Goal: Information Seeking & Learning: Compare options

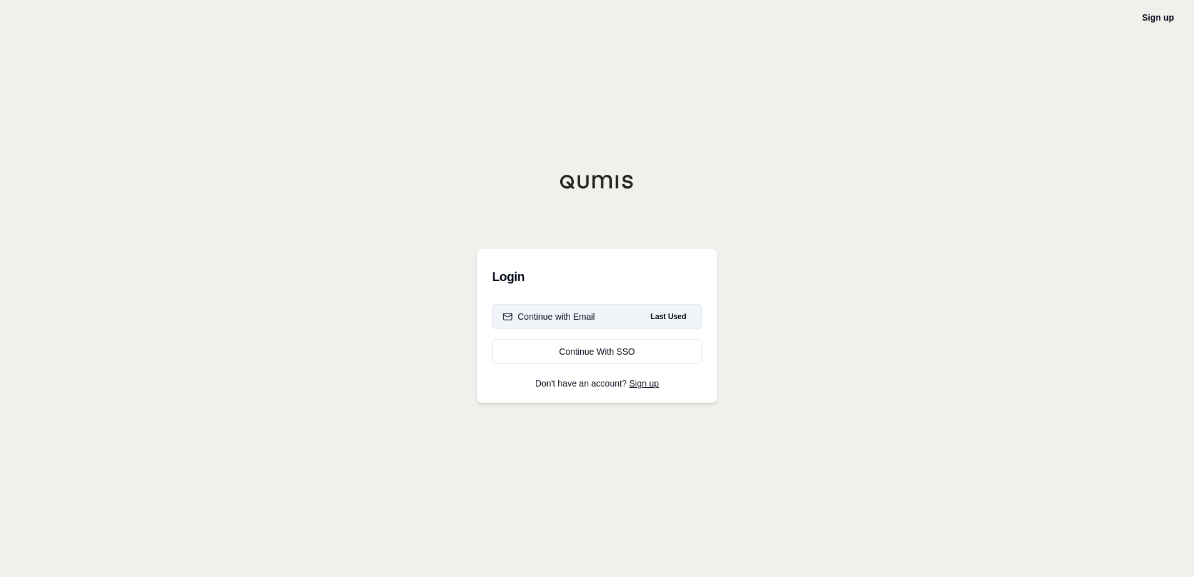
click at [557, 314] on div "Continue with Email" at bounding box center [549, 316] width 92 height 12
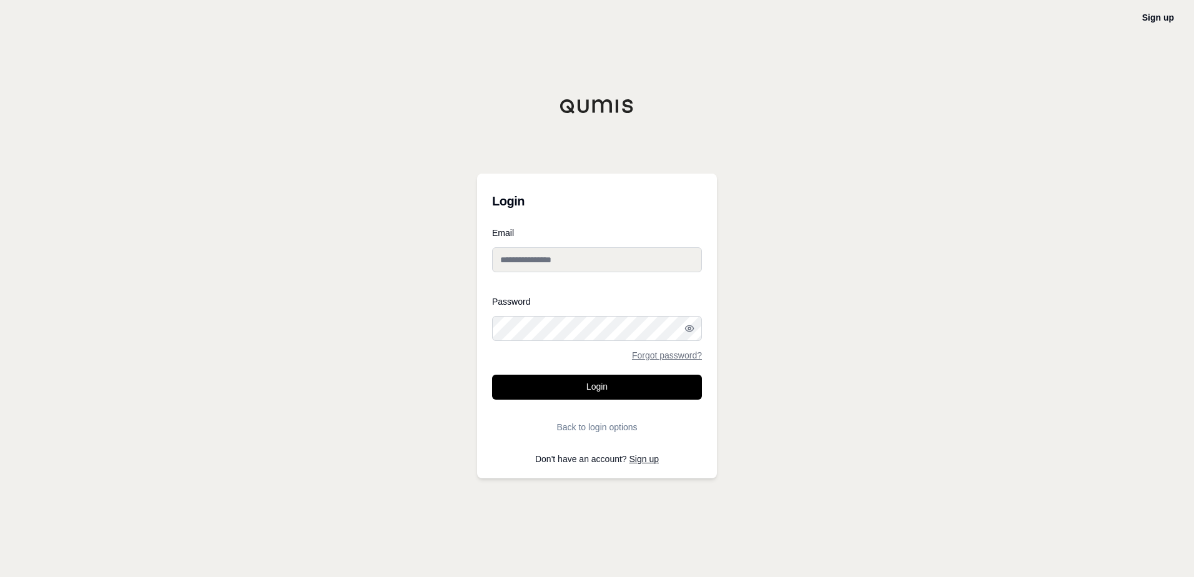
type input "**********"
click at [586, 378] on button "Login" at bounding box center [597, 387] width 210 height 25
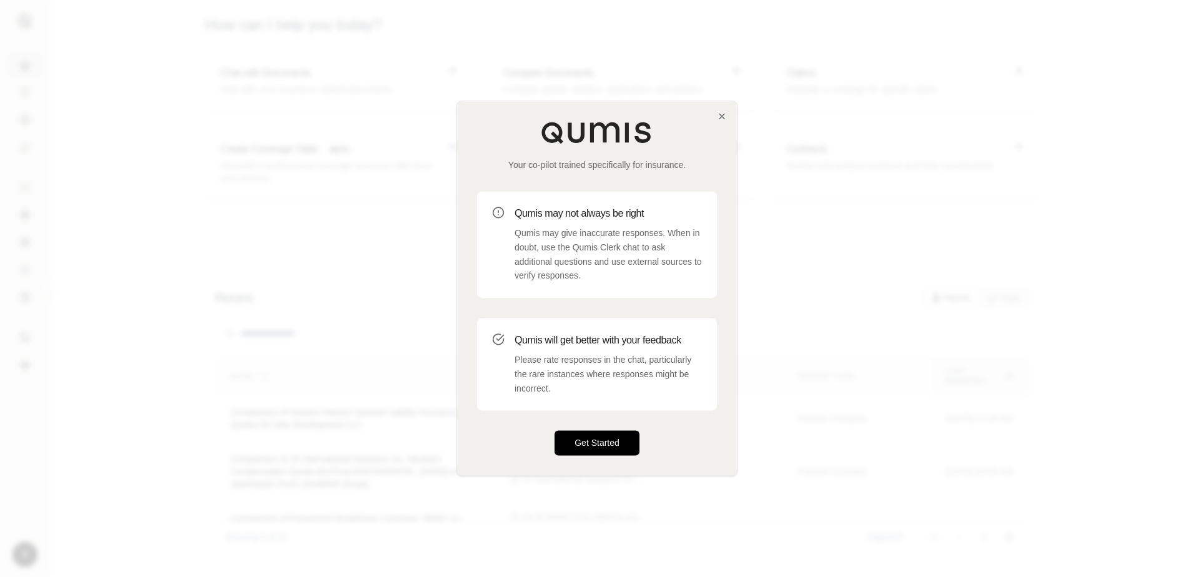
click at [616, 448] on button "Get Started" at bounding box center [597, 443] width 85 height 25
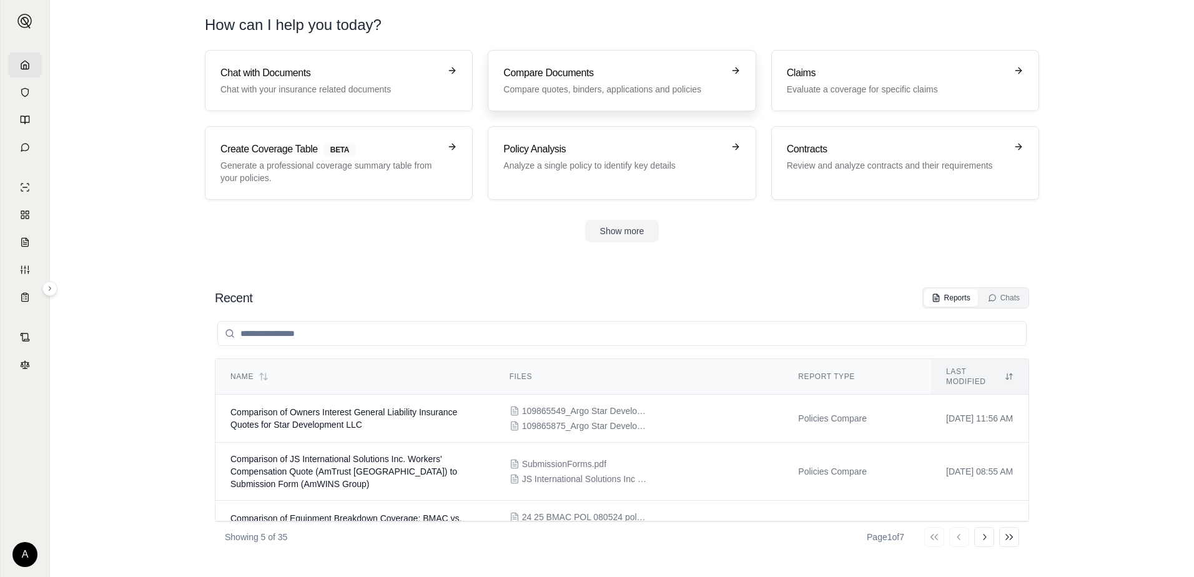
click at [549, 78] on h3 "Compare Documents" at bounding box center [612, 73] width 219 height 15
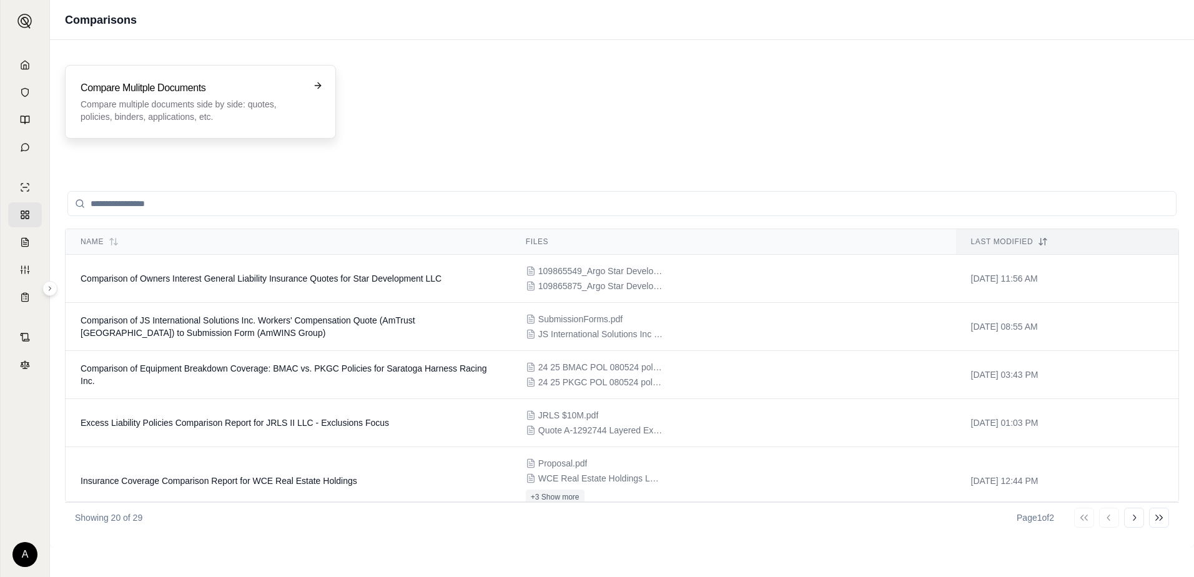
click at [177, 104] on p "Compare multiple documents side by side: quotes, policies, binders, application…" at bounding box center [192, 110] width 222 height 25
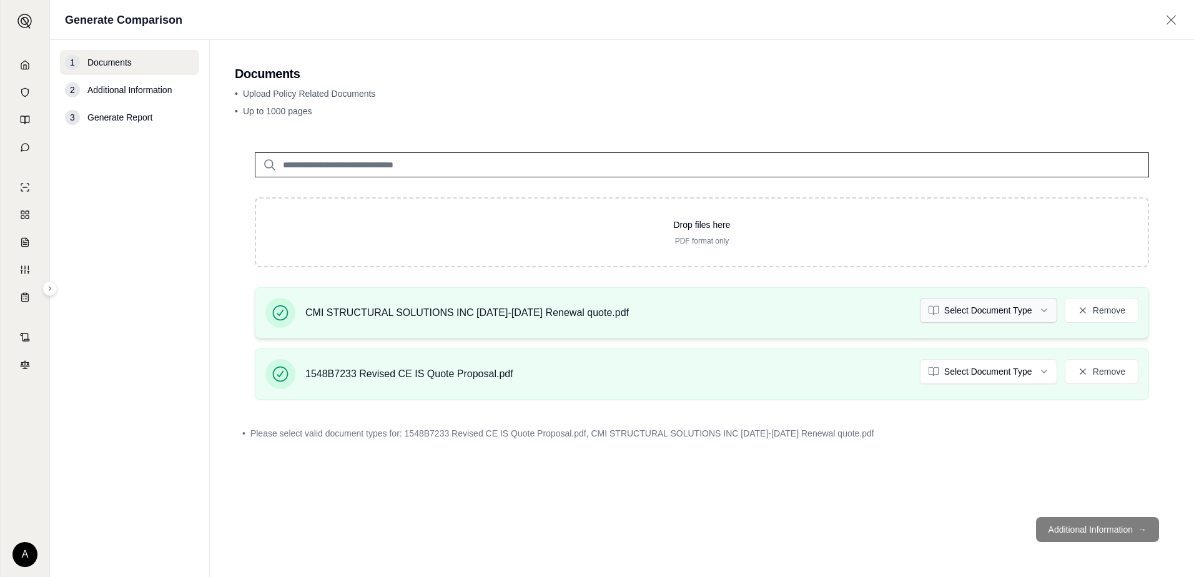
click at [980, 313] on html "A Generate Comparison 1 Documents 2 Additional Information 3 Generate Report Do…" at bounding box center [597, 288] width 1194 height 577
click at [966, 368] on html "Document type updated successfully A Generate Comparison 1 Documents 2 Addition…" at bounding box center [597, 288] width 1194 height 577
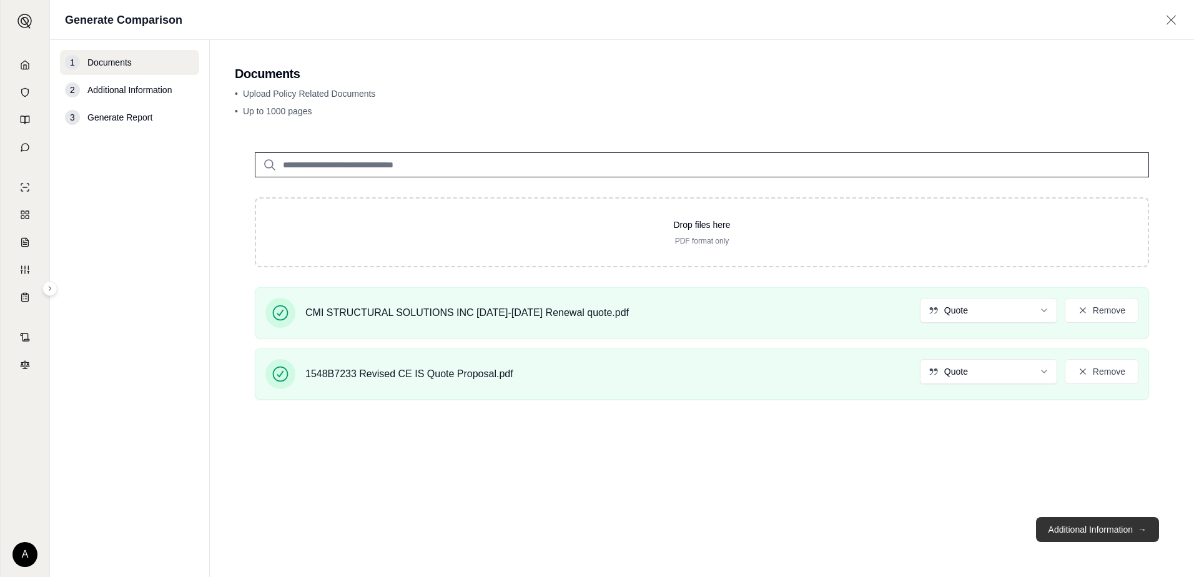
click at [1112, 533] on button "Additional Information →" at bounding box center [1097, 529] width 123 height 25
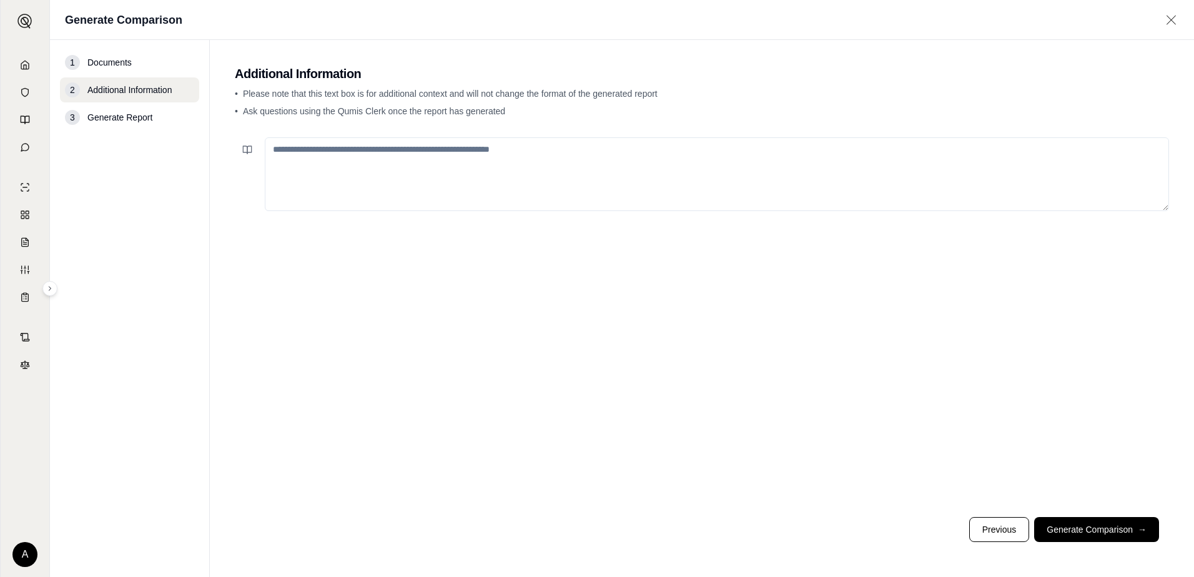
click at [386, 160] on textarea at bounding box center [717, 174] width 904 height 74
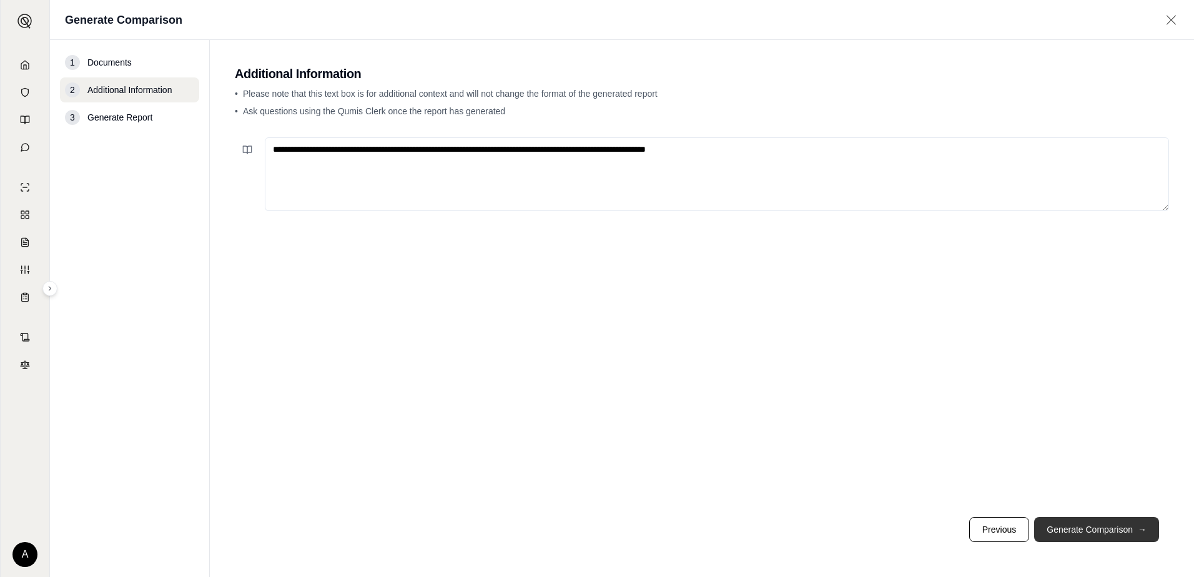
type textarea "**********"
click at [1117, 528] on button "Generate Comparison →" at bounding box center [1096, 529] width 125 height 25
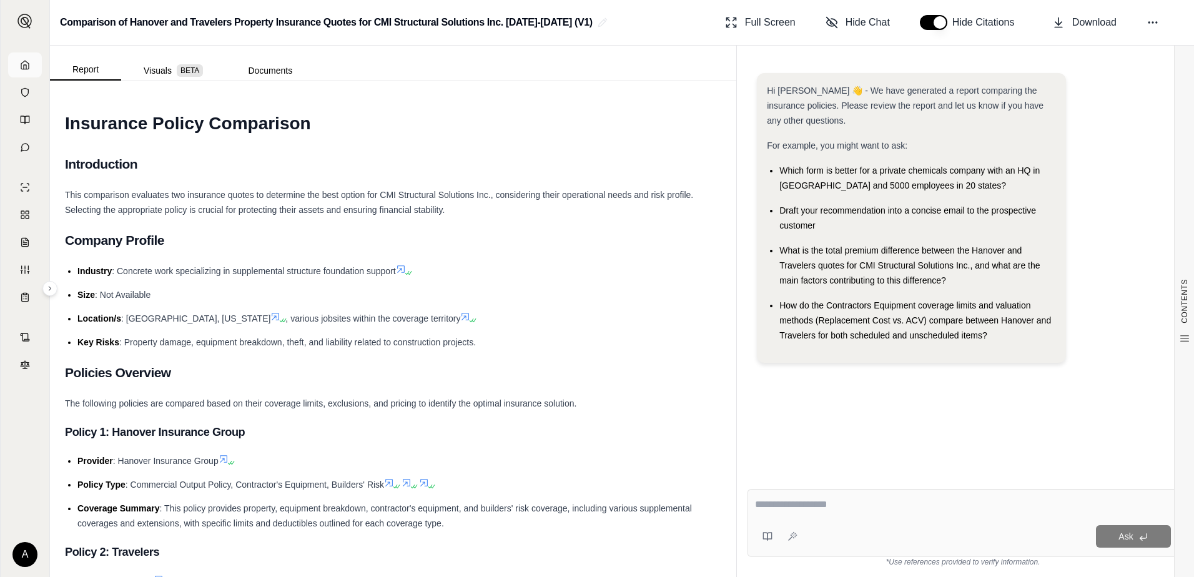
click at [21, 64] on icon at bounding box center [24, 65] width 7 height 8
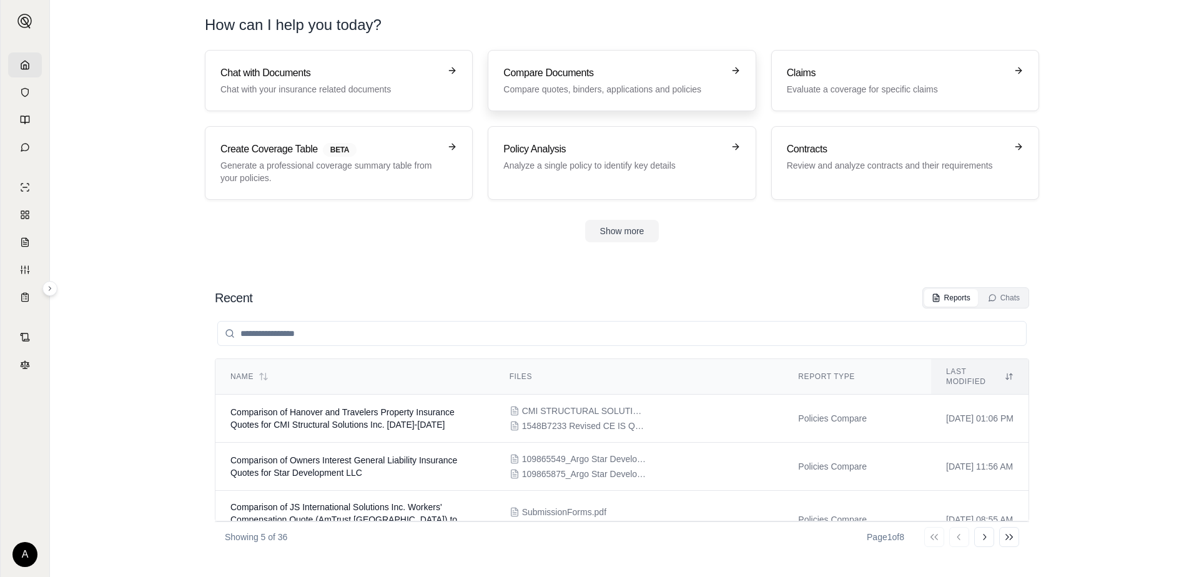
click at [553, 71] on h3 "Compare Documents" at bounding box center [612, 73] width 219 height 15
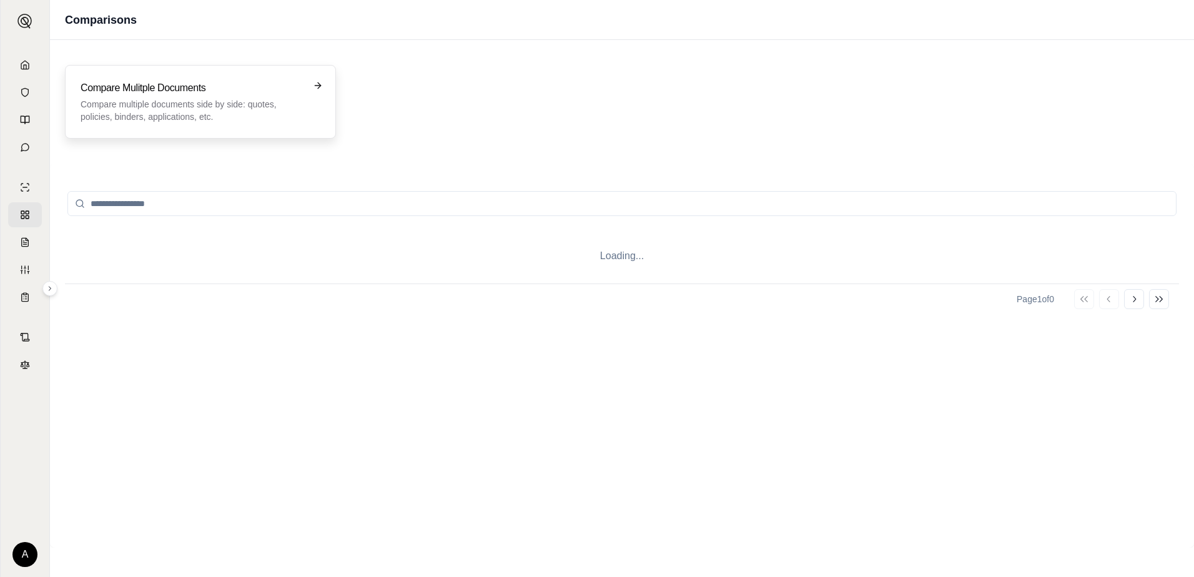
click at [202, 92] on h3 "Compare Mulitple Documents" at bounding box center [192, 88] width 222 height 15
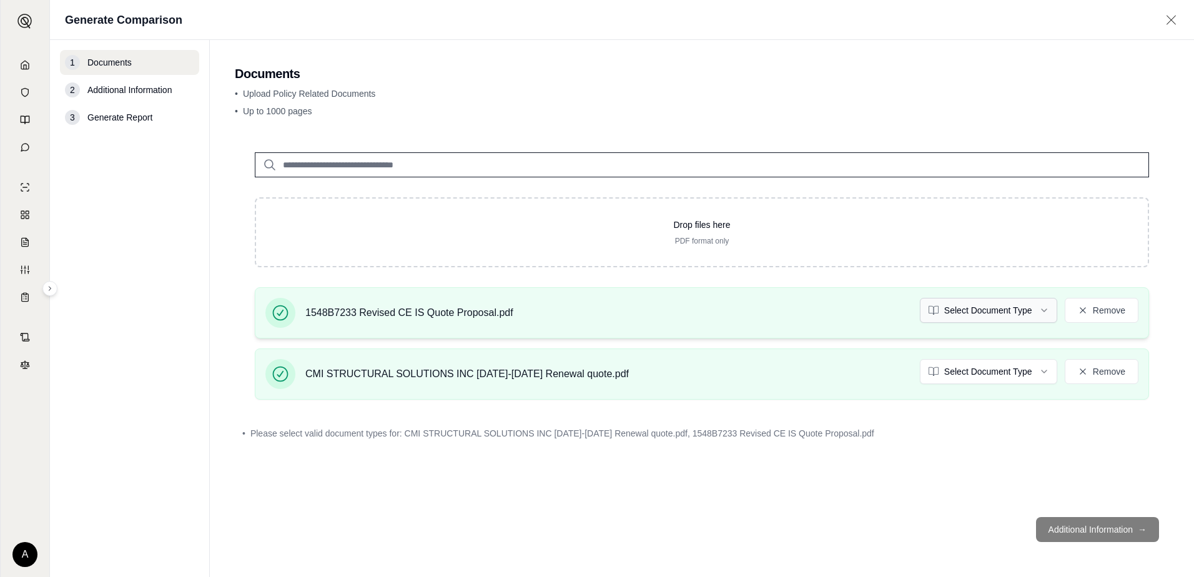
click at [983, 307] on html "A Generate Comparison 1 Documents 2 Additional Information 3 Generate Report Do…" at bounding box center [597, 288] width 1194 height 577
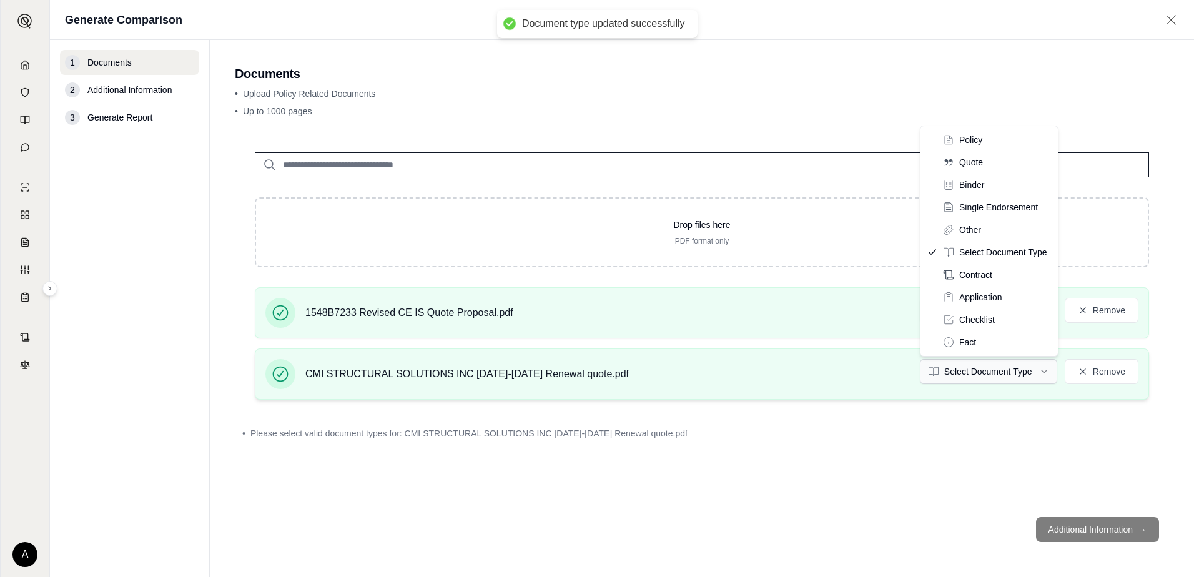
click at [985, 372] on html "Document type updated successfully A Generate Comparison 1 Documents 2 Addition…" at bounding box center [597, 288] width 1194 height 577
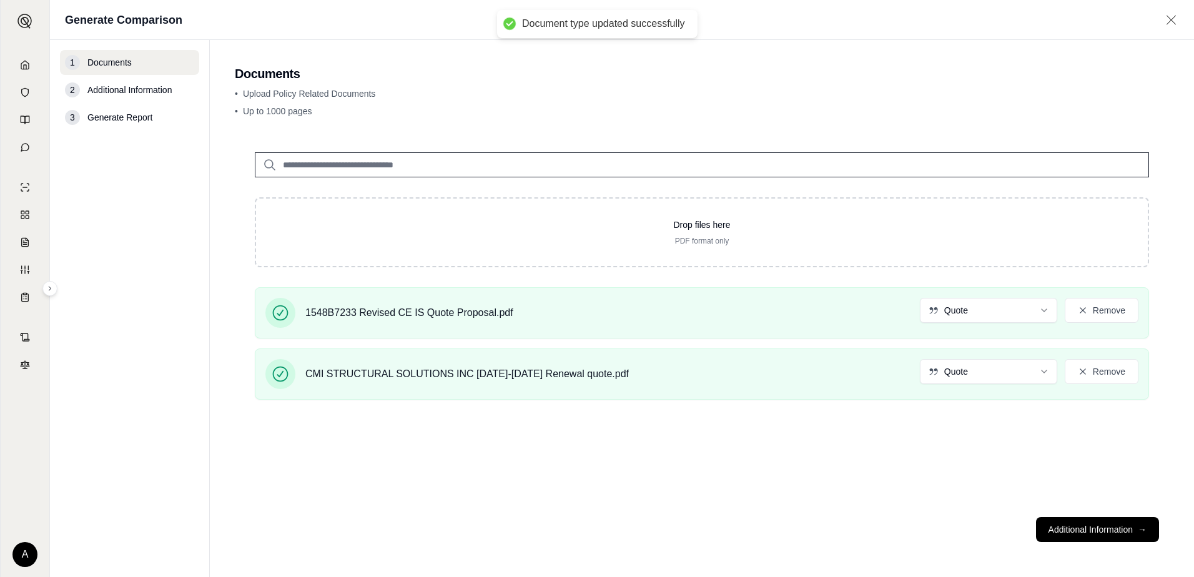
click at [1093, 528] on button "Additional Information →" at bounding box center [1097, 529] width 123 height 25
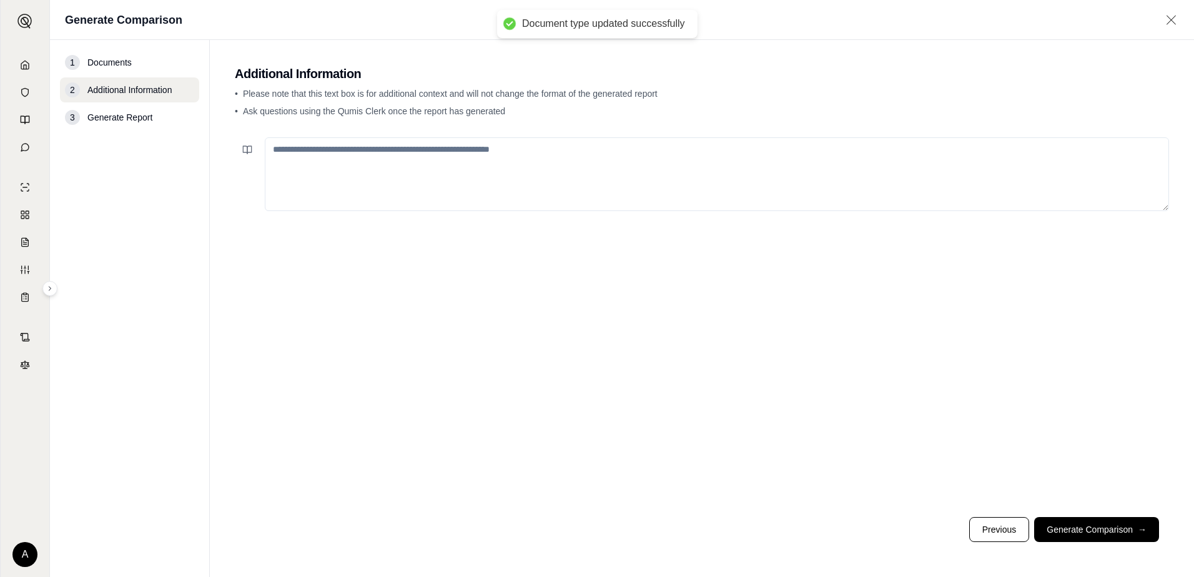
click at [475, 177] on textarea at bounding box center [717, 174] width 904 height 74
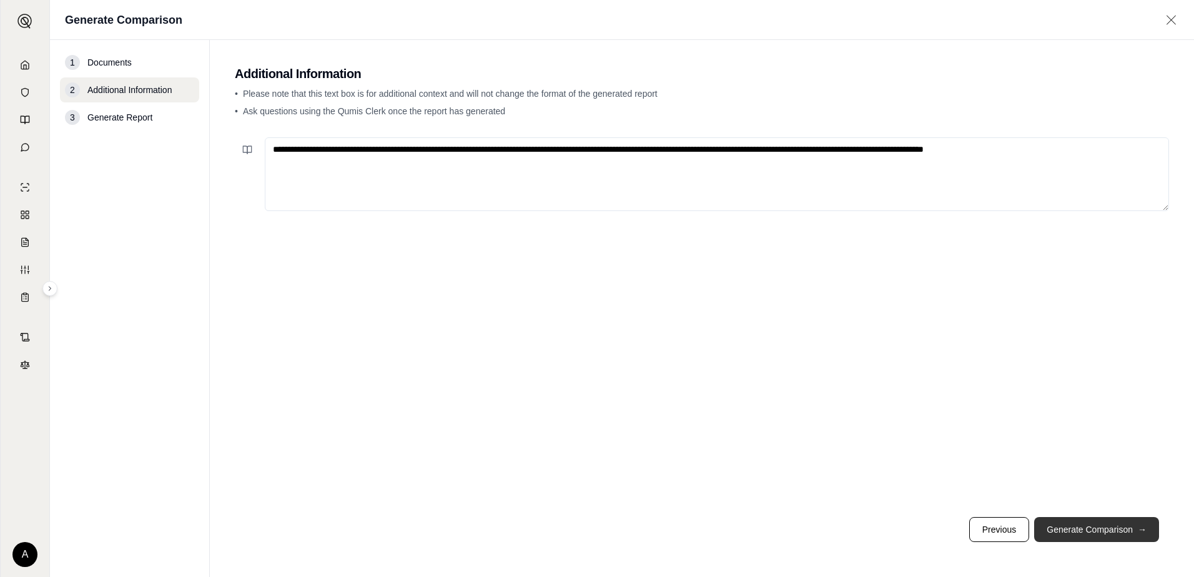
type textarea "**********"
click at [1090, 533] on button "Generate Comparison →" at bounding box center [1096, 529] width 125 height 25
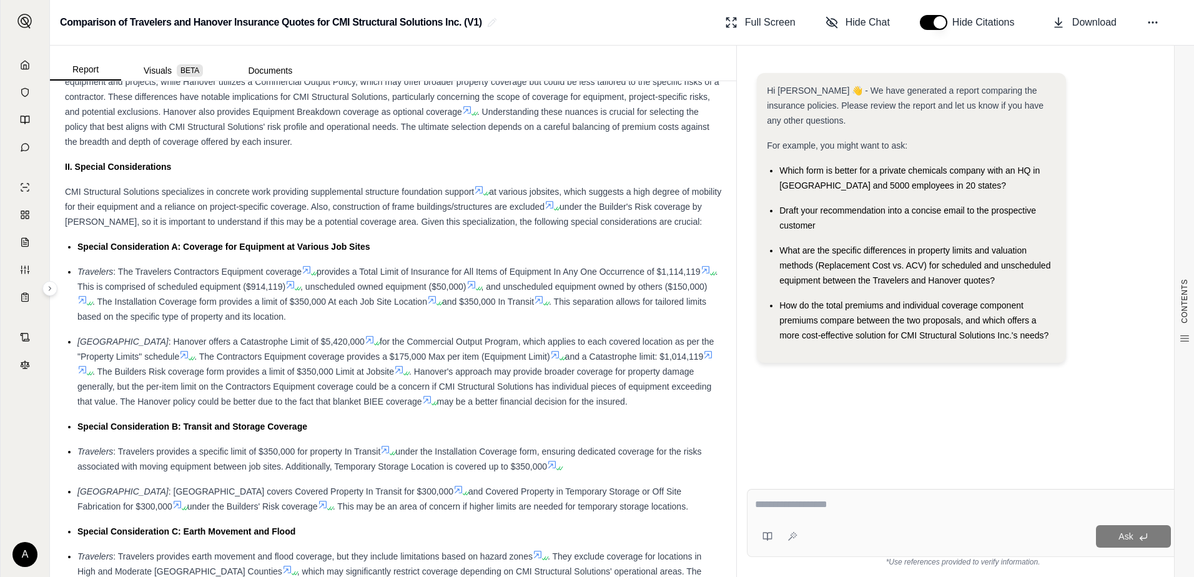
scroll to position [749, 0]
drag, startPoint x: 204, startPoint y: 418, endPoint x: 305, endPoint y: 420, distance: 101.2
click at [305, 405] on span ". Hanover's approach may provide broader coverage for property damage generally…" at bounding box center [394, 385] width 634 height 40
click at [525, 405] on span "may be a better financial decision for the insured." at bounding box center [532, 400] width 190 height 10
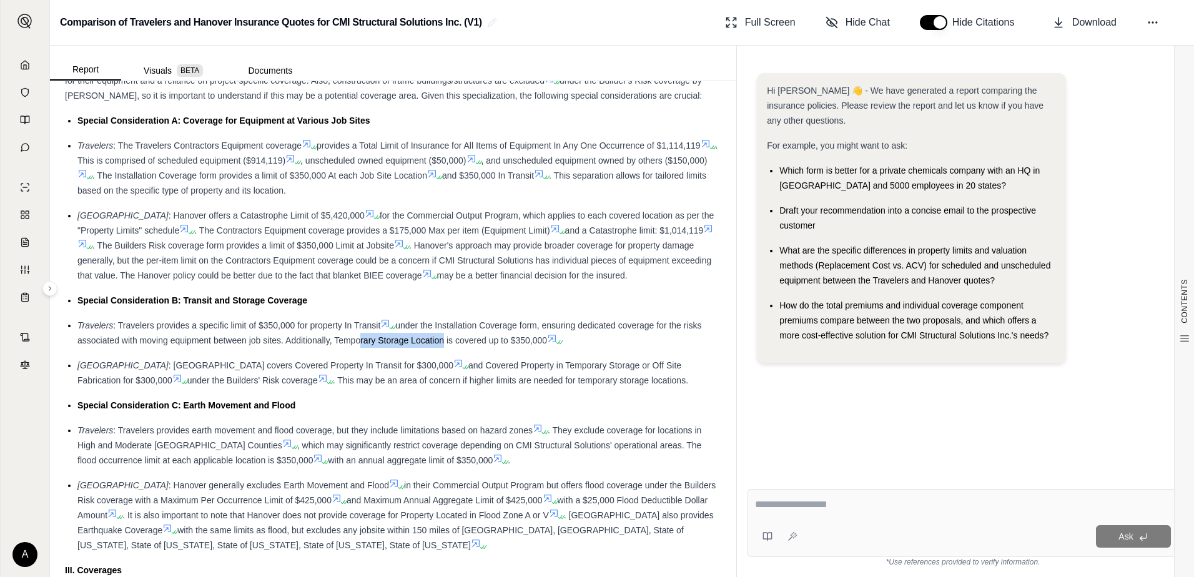
drag, startPoint x: 361, startPoint y: 355, endPoint x: 439, endPoint y: 357, distance: 78.1
click at [439, 345] on span "under the Installation Coverage form, ensuring dedicated coverage for the risks…" at bounding box center [389, 332] width 624 height 25
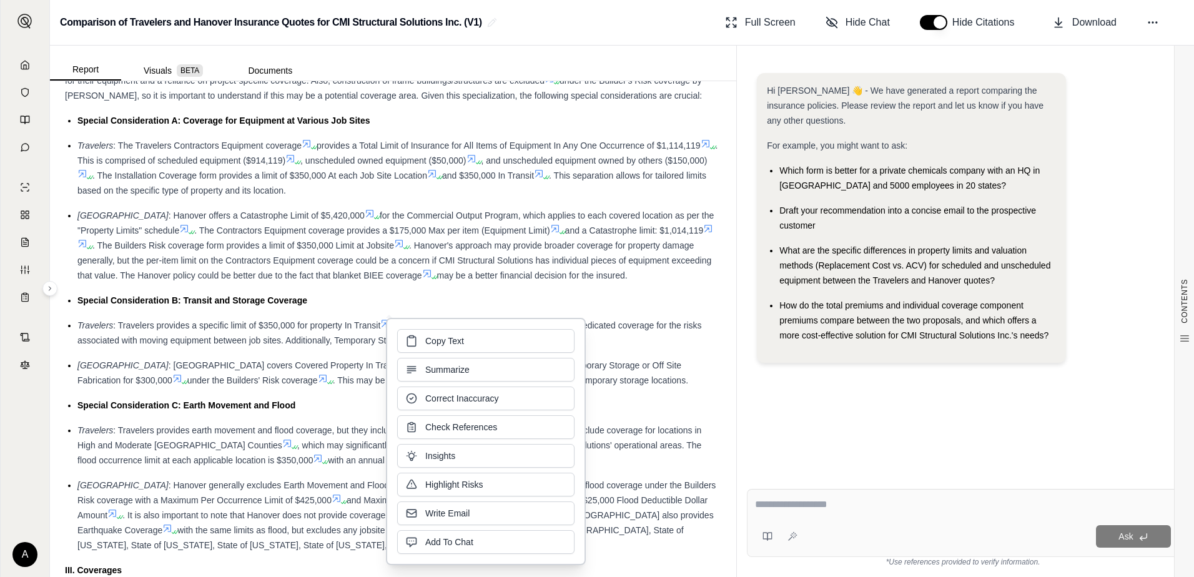
click at [439, 357] on div "Copy Text Summarize Correct Inaccuracy Check References Insights Highlight Risk…" at bounding box center [485, 441] width 177 height 225
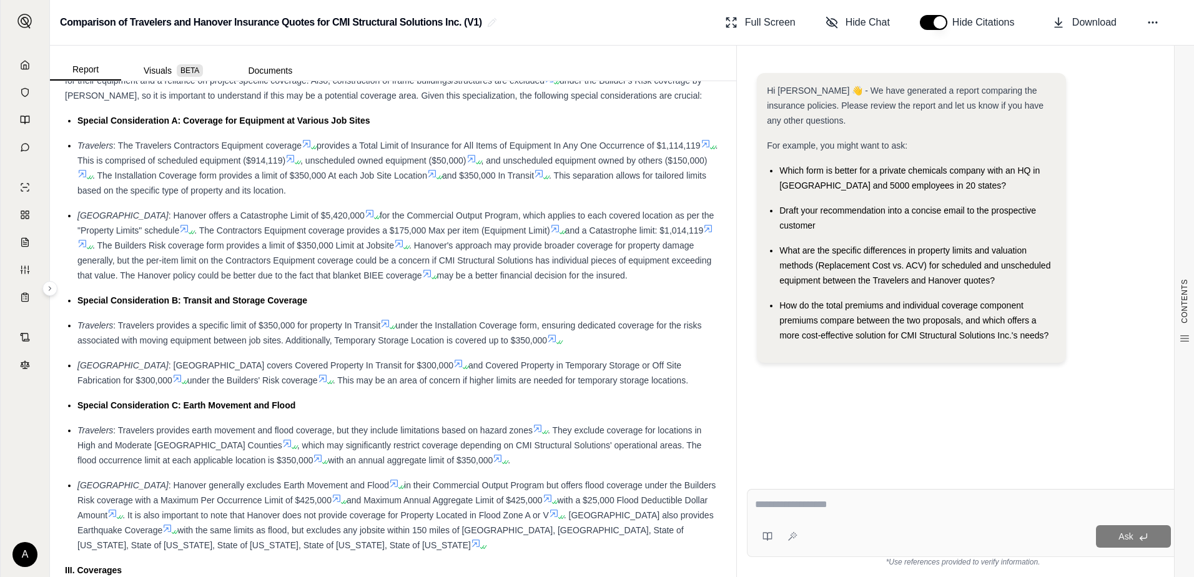
click at [332, 413] on div "Special Consideration C: Earth Movement and Flood" at bounding box center [399, 405] width 644 height 15
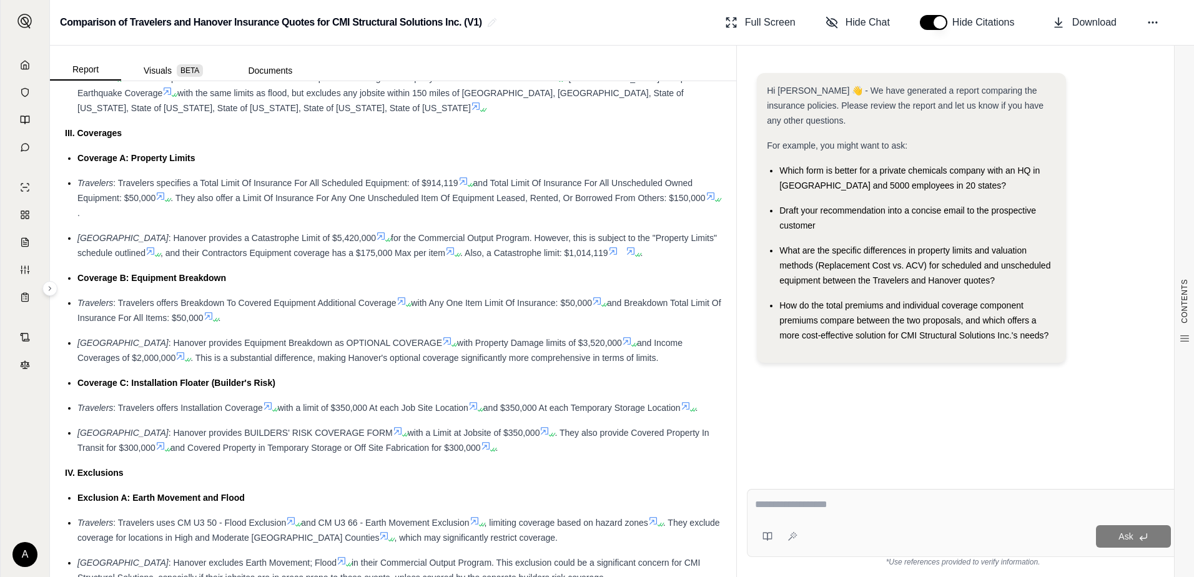
scroll to position [1374, 0]
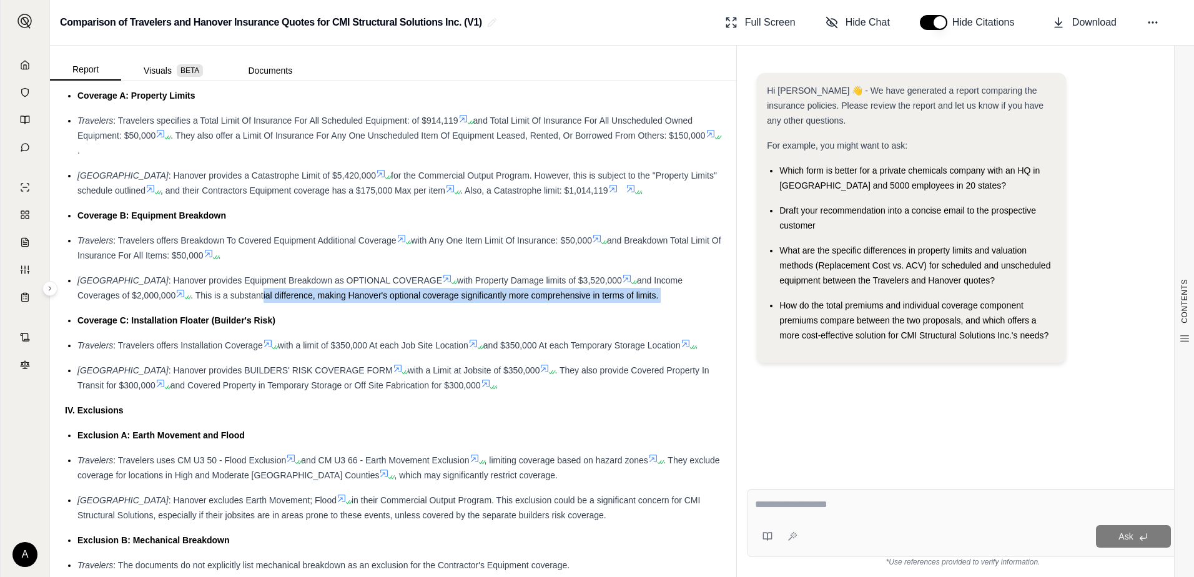
drag, startPoint x: 214, startPoint y: 308, endPoint x: 329, endPoint y: 321, distance: 115.6
click at [329, 321] on ul "Coverage A: Property Limits Travelers : Travelers specifies a Total Limit Of In…" at bounding box center [393, 240] width 656 height 305
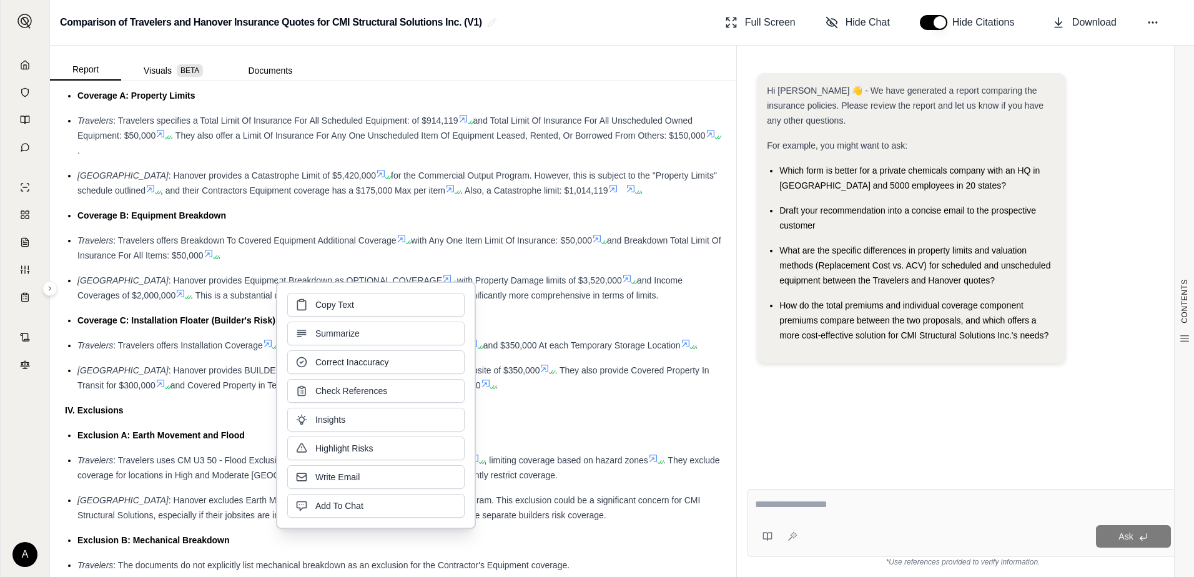
click at [329, 321] on div "Copy Text Summarize Correct Inaccuracy Check References Insights Highlight Risk…" at bounding box center [375, 405] width 177 height 225
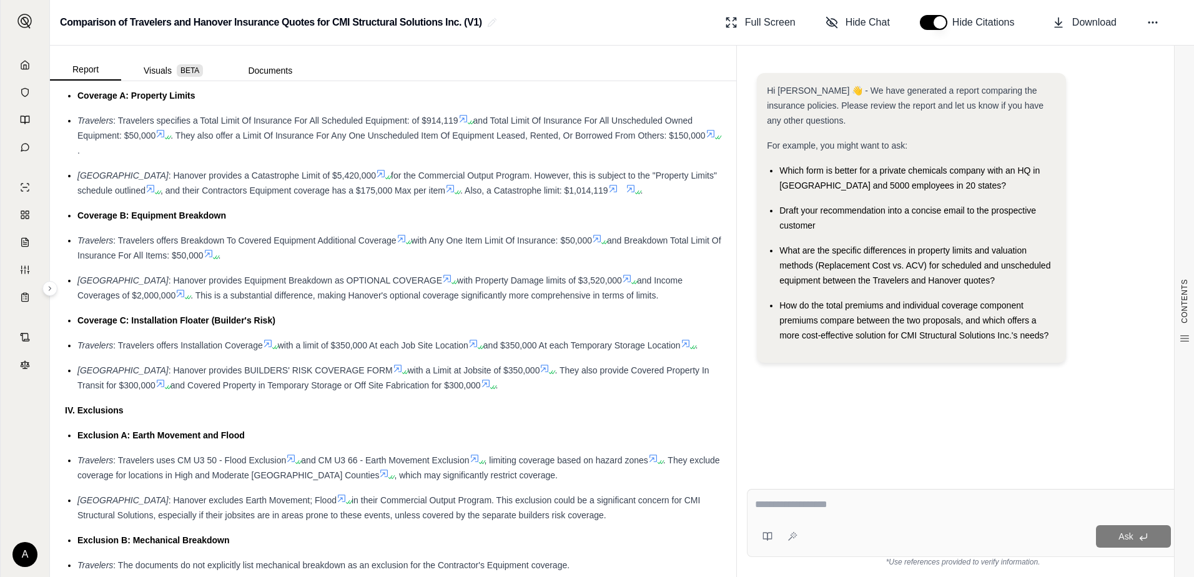
click at [169, 375] on span ": Hanover provides BUILDERS' RISK COVERAGE FORM" at bounding box center [281, 370] width 224 height 10
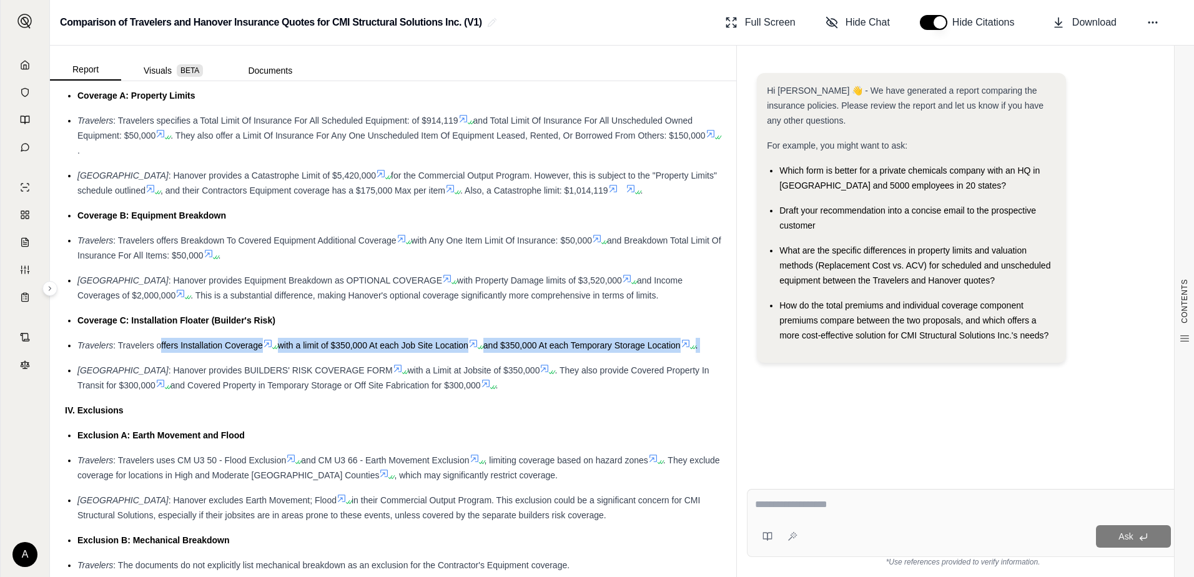
drag, startPoint x: 159, startPoint y: 361, endPoint x: 313, endPoint y: 376, distance: 155.0
click at [302, 376] on ul "Coverage A: Property Limits Travelers : Travelers specifies a Total Limit Of In…" at bounding box center [393, 240] width 656 height 305
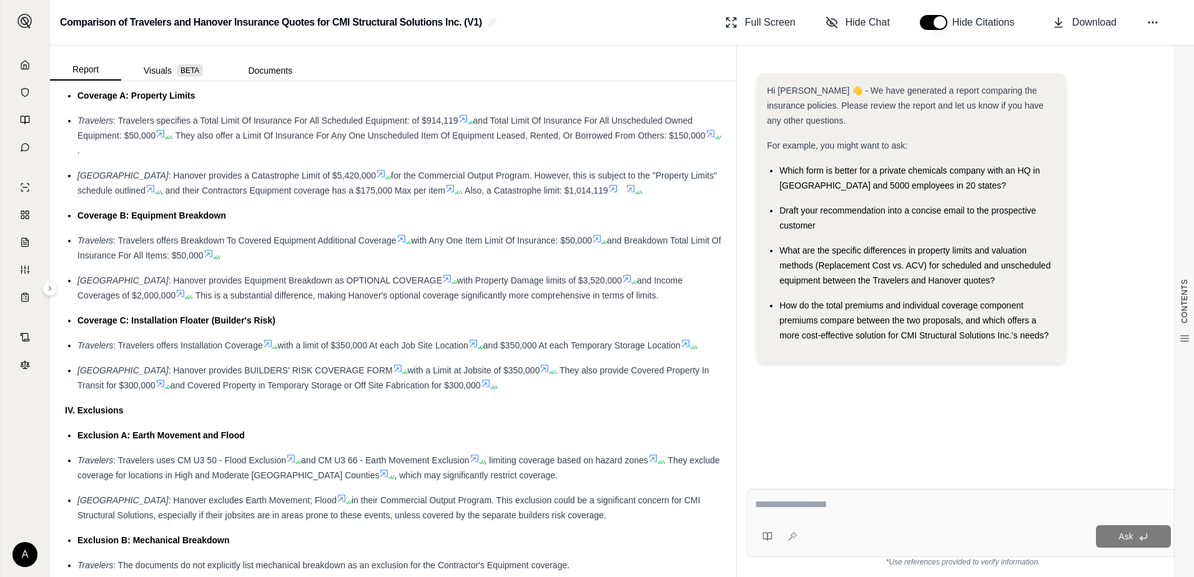
drag, startPoint x: 313, startPoint y: 376, endPoint x: 427, endPoint y: 422, distance: 122.5
click at [427, 418] on div "IV. Exclusions" at bounding box center [393, 410] width 656 height 15
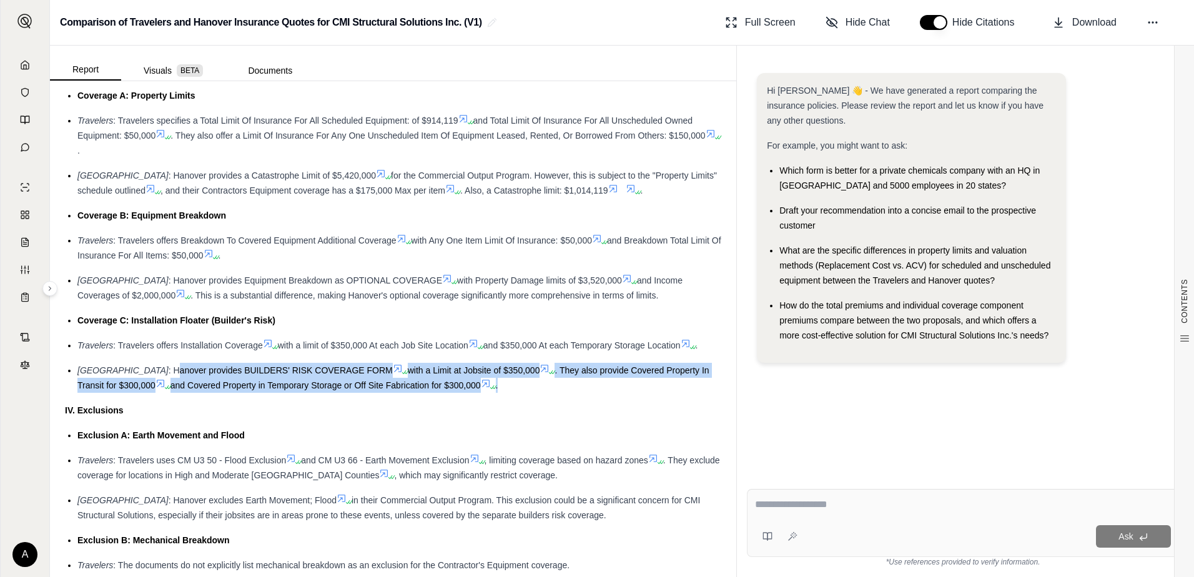
drag, startPoint x: 495, startPoint y: 398, endPoint x: 121, endPoint y: 389, distance: 374.2
click at [121, 389] on div "Hanover : Hanover provides BUILDERS' RISK COVERAGE FORM with a Limit at Jobsite…" at bounding box center [399, 378] width 644 height 30
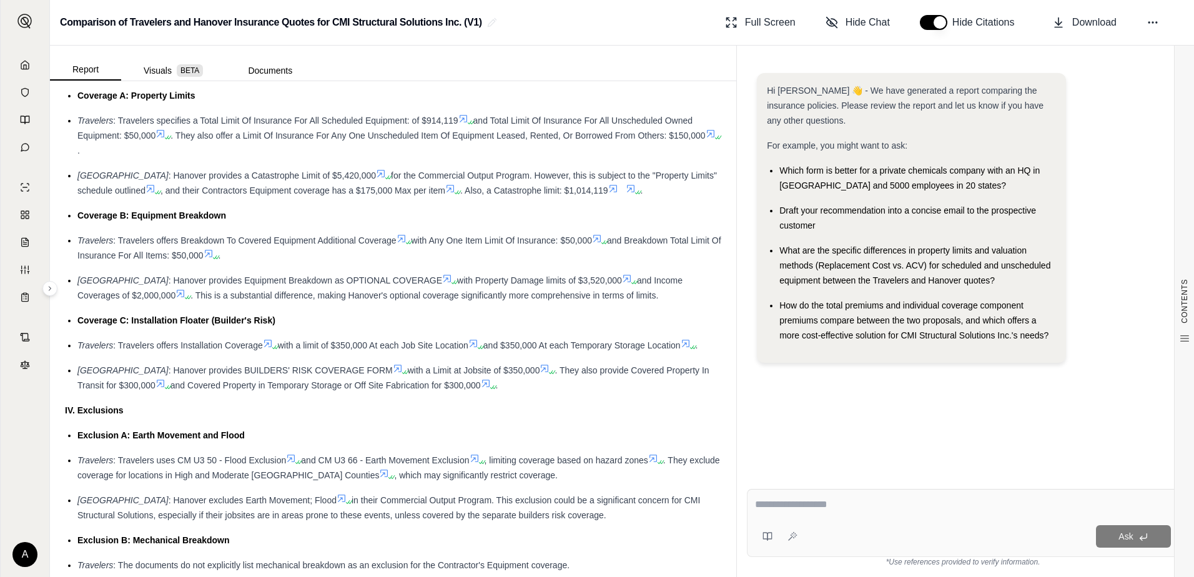
drag, startPoint x: 121, startPoint y: 389, endPoint x: 206, endPoint y: 440, distance: 99.7
click at [206, 440] on div "Insurance Policy Comparison Introduction This comparison summarizes property an…" at bounding box center [393, 89] width 656 height 2715
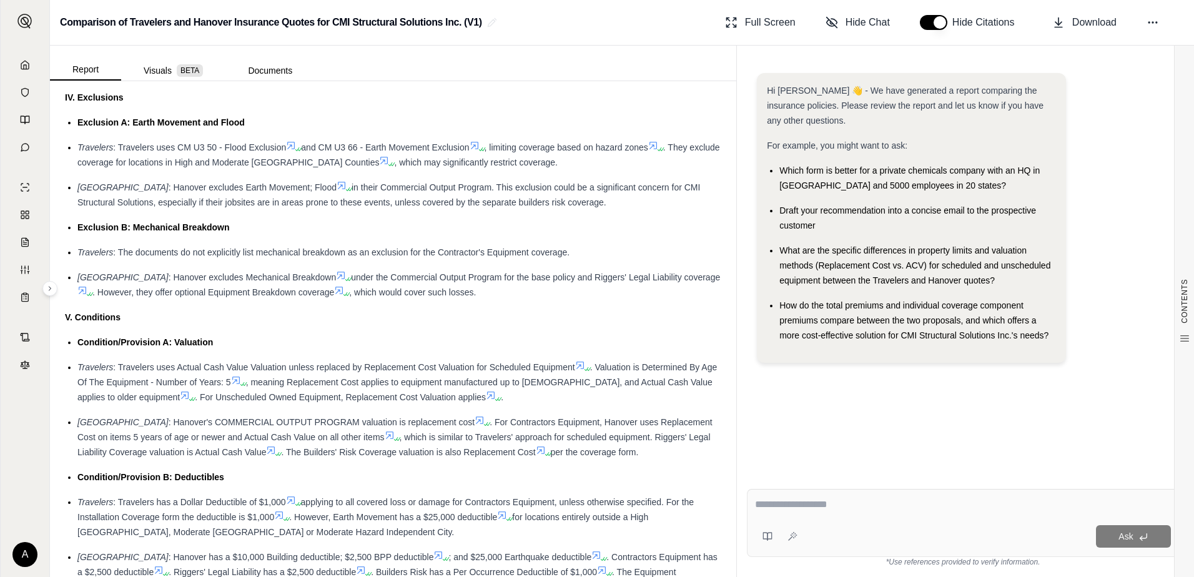
scroll to position [1749, 0]
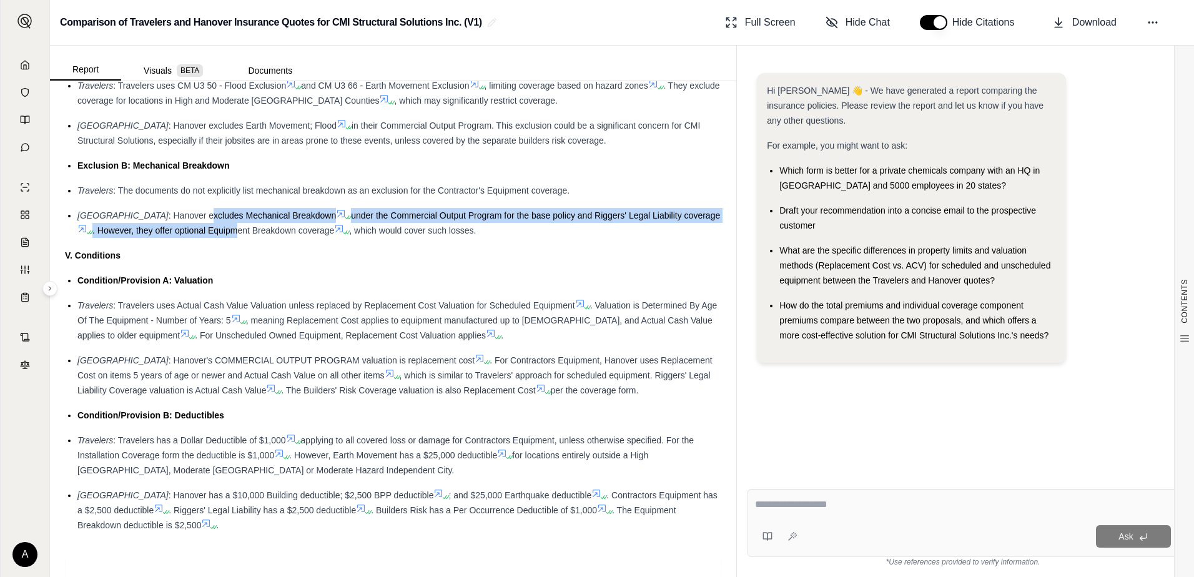
drag, startPoint x: 156, startPoint y: 237, endPoint x: 220, endPoint y: 250, distance: 65.0
click at [220, 238] on div "[GEOGRAPHIC_DATA] : Hanover excludes Mechanical Breakdown under the Commercial …" at bounding box center [399, 223] width 644 height 30
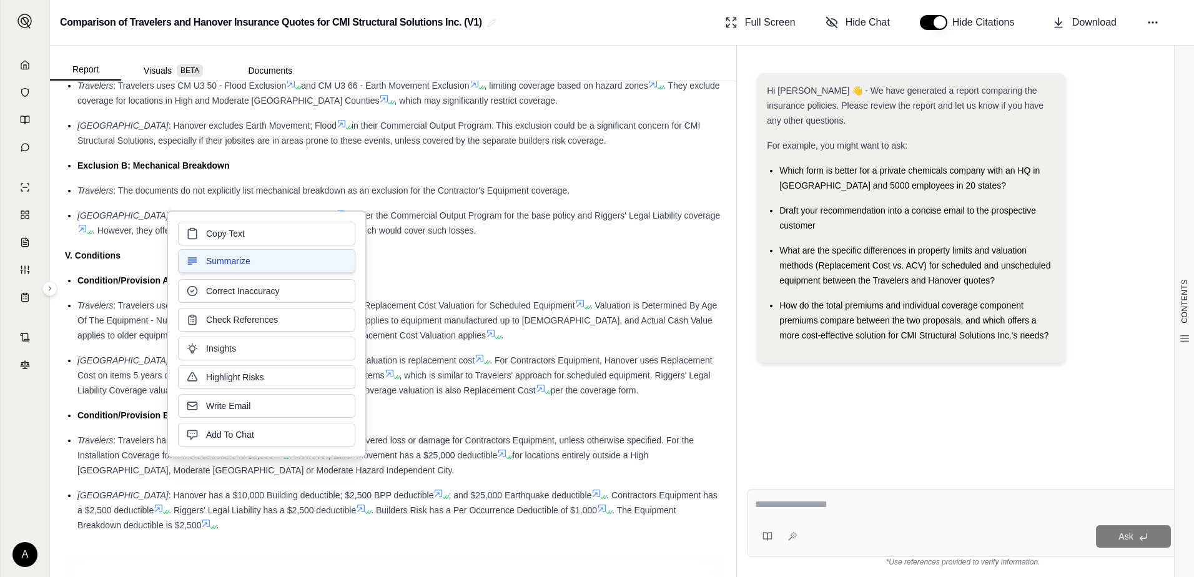
click at [221, 250] on div "Copy Text Summarize Correct Inaccuracy Check References Insights Highlight Risk…" at bounding box center [266, 334] width 177 height 225
drag, startPoint x: 221, startPoint y: 250, endPoint x: 110, endPoint y: 336, distance: 140.3
click at [110, 325] on span ". Valuation is Determined By Age Of The Equipment - Number of Years: 5" at bounding box center [396, 312] width 639 height 25
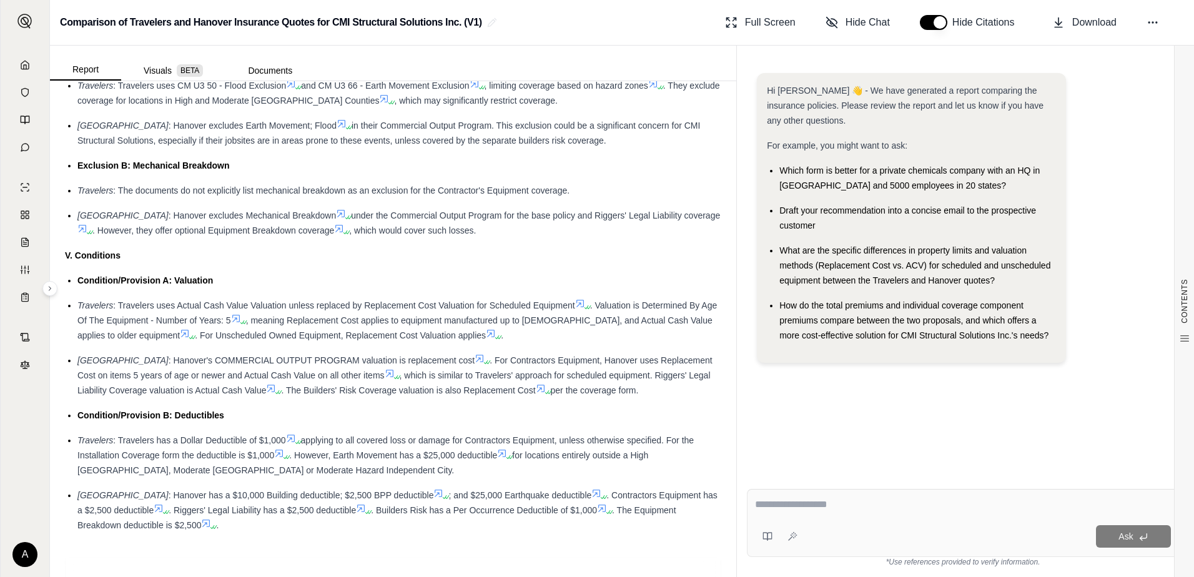
drag, startPoint x: 616, startPoint y: 409, endPoint x: 642, endPoint y: 410, distance: 25.6
click at [642, 398] on div "[GEOGRAPHIC_DATA] : Hanover's COMMERCIAL OUTPUT PROGRAM valuation is replacemen…" at bounding box center [399, 375] width 644 height 45
drag, startPoint x: 636, startPoint y: 410, endPoint x: 94, endPoint y: 307, distance: 552.4
click at [94, 307] on ul "Condition/Provision A: Valuation Travelers : Travelers uses Actual Cash Value V…" at bounding box center [393, 403] width 656 height 260
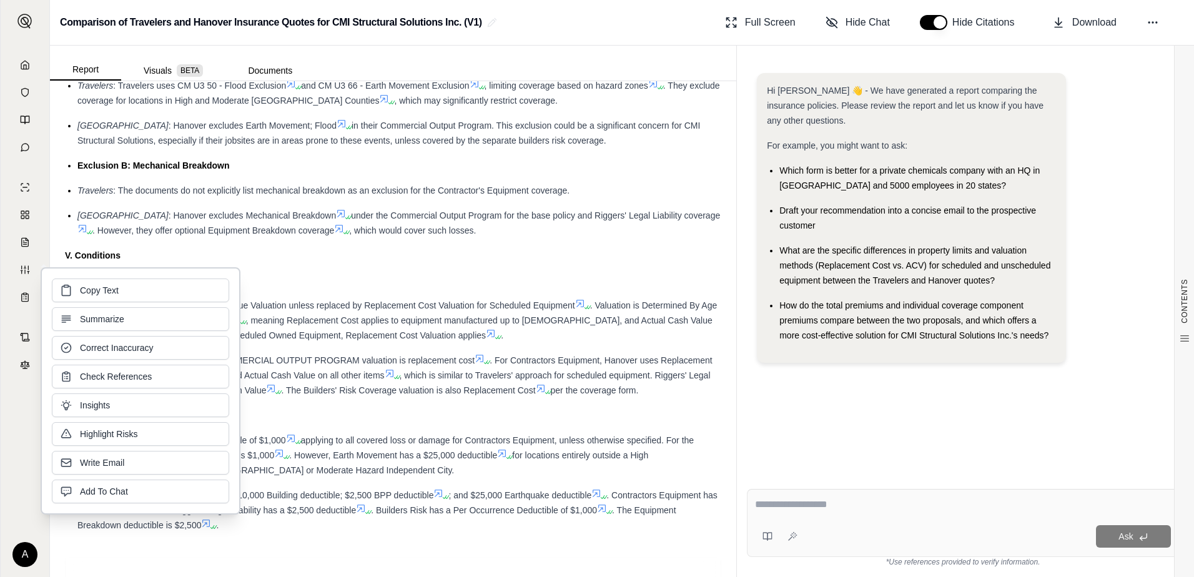
click at [632, 398] on div "[GEOGRAPHIC_DATA] : Hanover's COMMERCIAL OUTPUT PROGRAM valuation is replacemen…" at bounding box center [399, 375] width 644 height 45
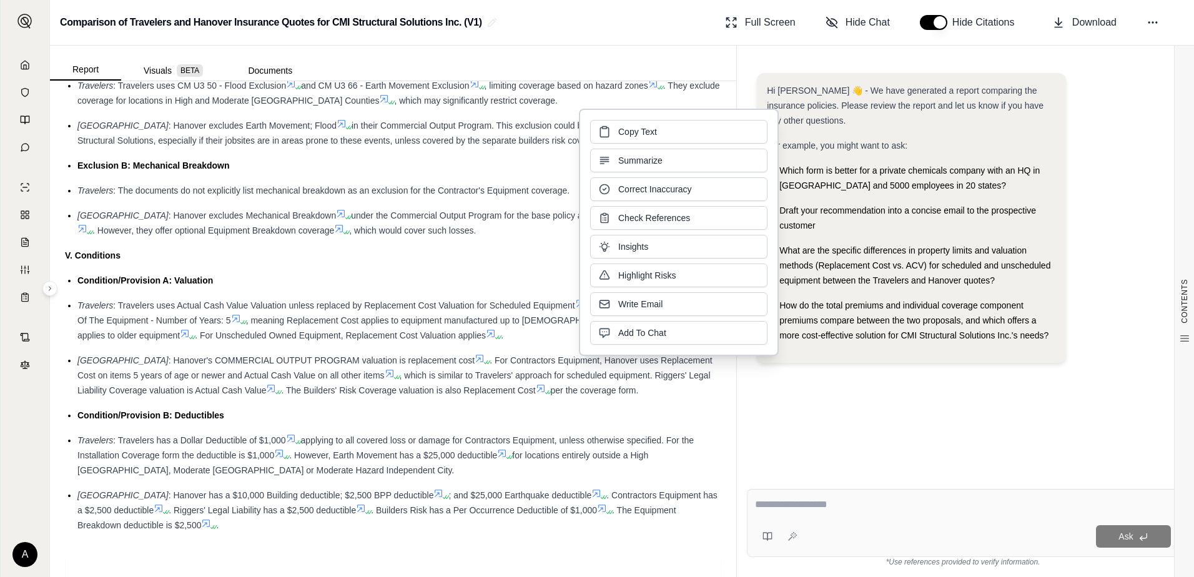
click at [619, 398] on div "[GEOGRAPHIC_DATA] : Hanover's COMMERCIAL OUTPUT PROGRAM valuation is replacemen…" at bounding box center [399, 375] width 644 height 45
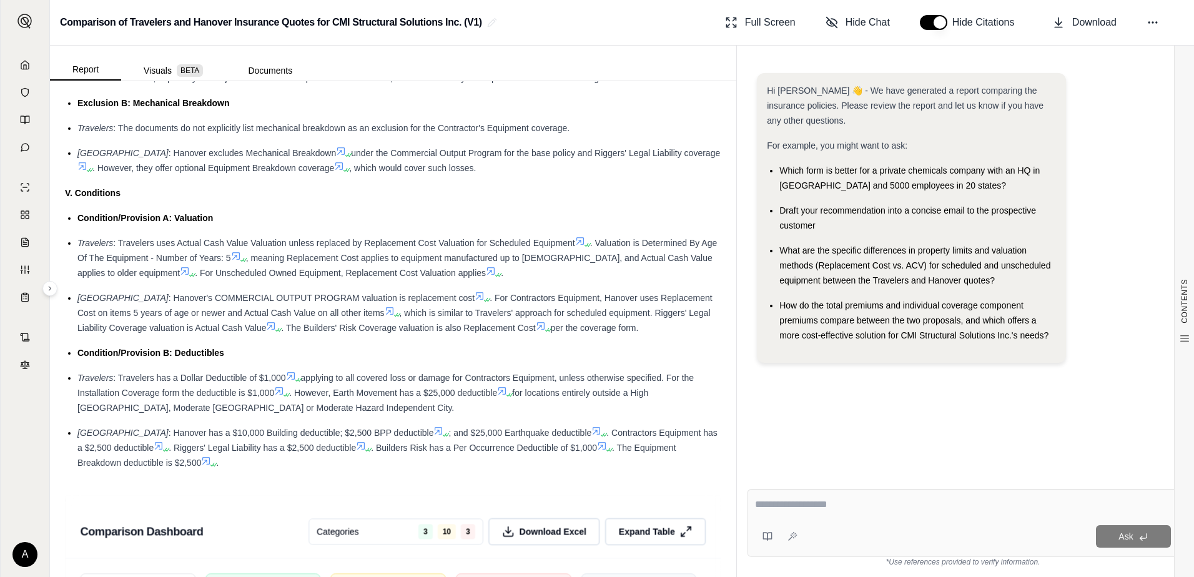
scroll to position [1873, 0]
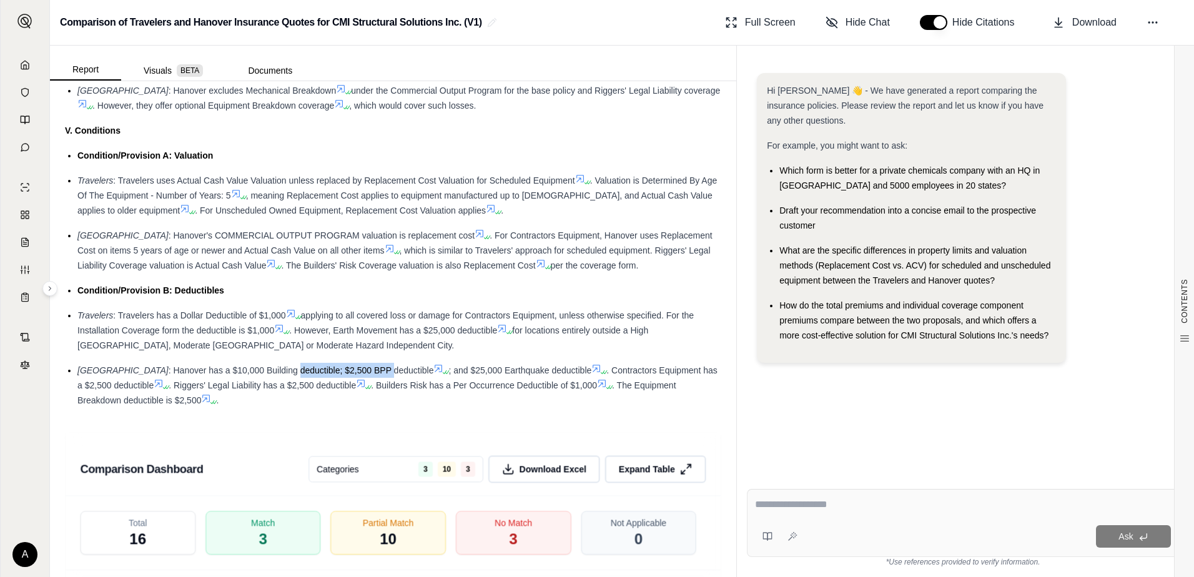
drag, startPoint x: 243, startPoint y: 384, endPoint x: 338, endPoint y: 377, distance: 95.8
click at [338, 377] on div "[GEOGRAPHIC_DATA] : Hanover has a $10,000 Building deductible; $2,500 BPP deduc…" at bounding box center [399, 385] width 644 height 45
drag, startPoint x: 338, startPoint y: 377, endPoint x: 295, endPoint y: 412, distance: 55.1
click at [295, 408] on div "[GEOGRAPHIC_DATA] : Hanover has a $10,000 Building deductible; $2,500 BPP deduc…" at bounding box center [399, 385] width 644 height 45
click at [411, 332] on span "applying to all covered loss or damage for Contractors Equipment, unless otherw…" at bounding box center [385, 322] width 616 height 25
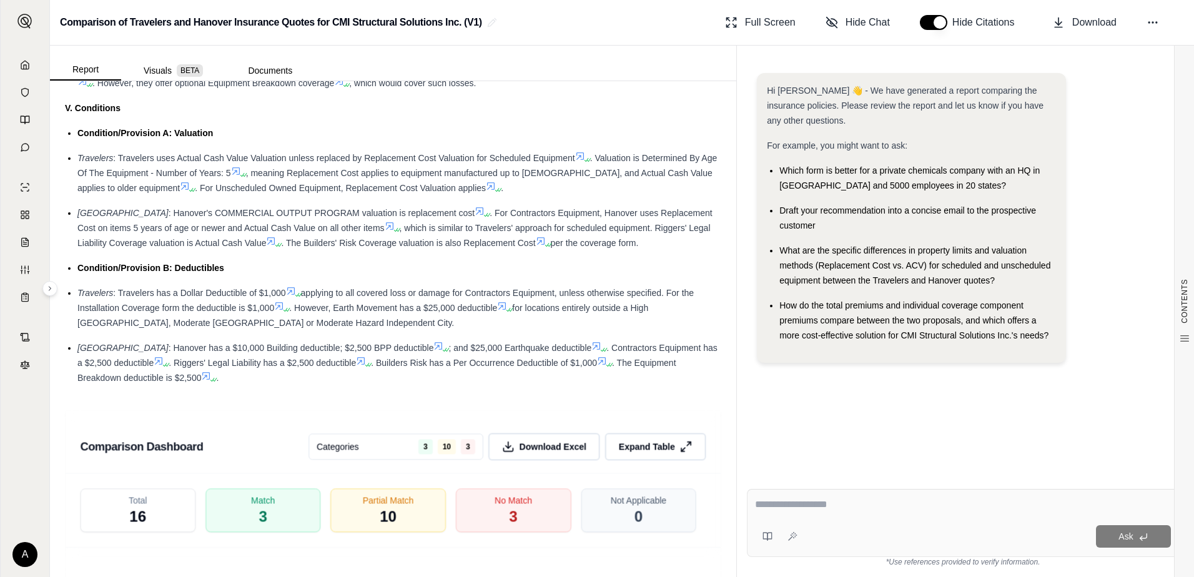
drag, startPoint x: 406, startPoint y: 341, endPoint x: 410, endPoint y: 330, distance: 11.8
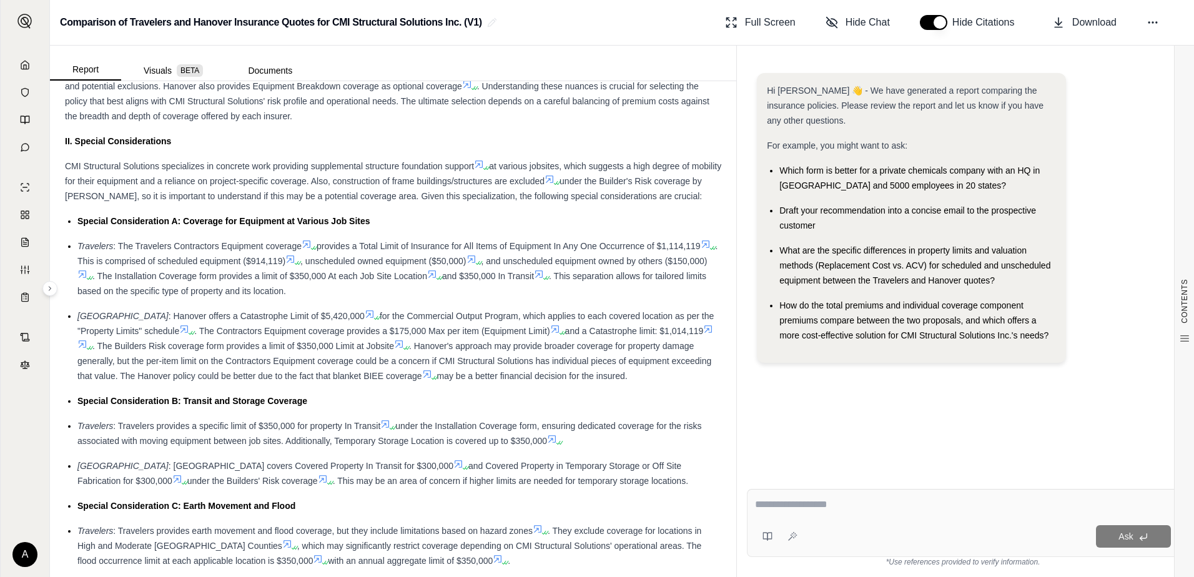
scroll to position [0, 0]
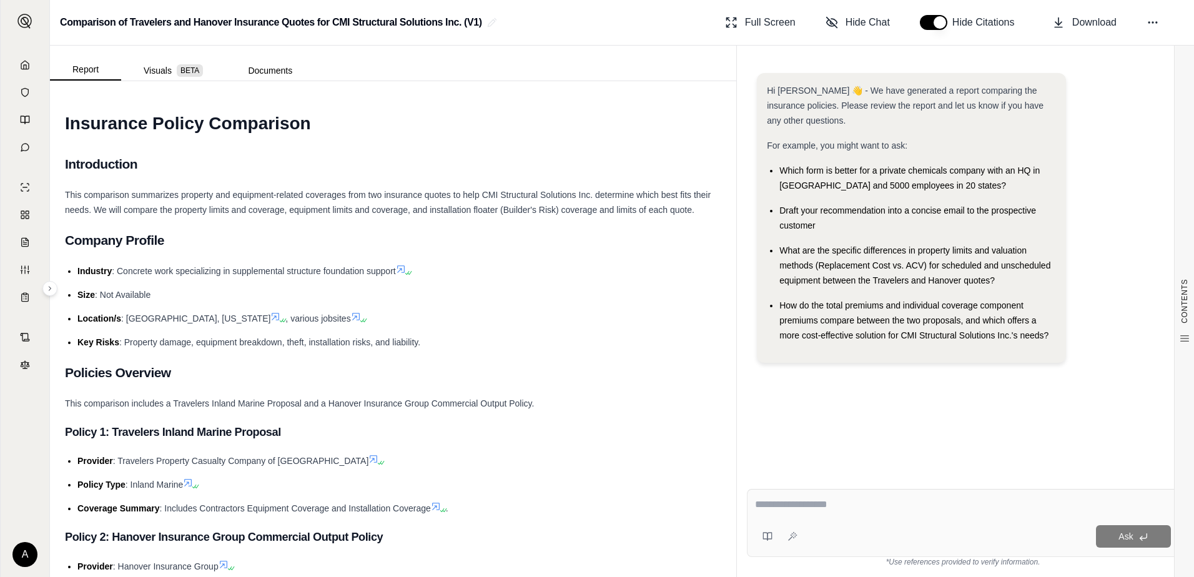
drag, startPoint x: 344, startPoint y: 309, endPoint x: 344, endPoint y: 172, distance: 137.4
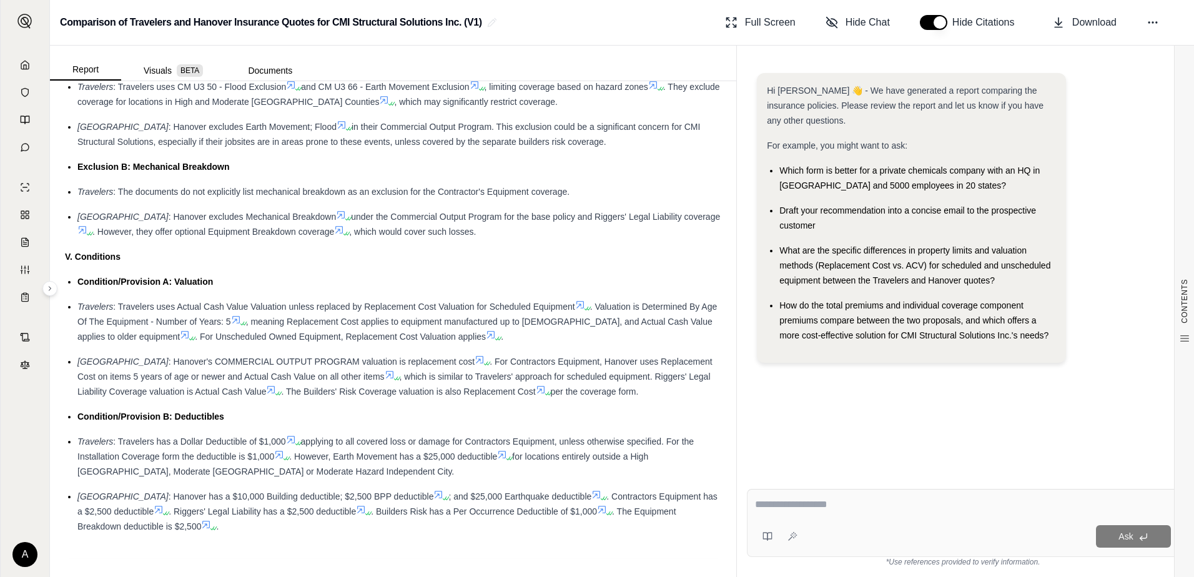
scroll to position [1936, 0]
